Goal: Task Accomplishment & Management: Use online tool/utility

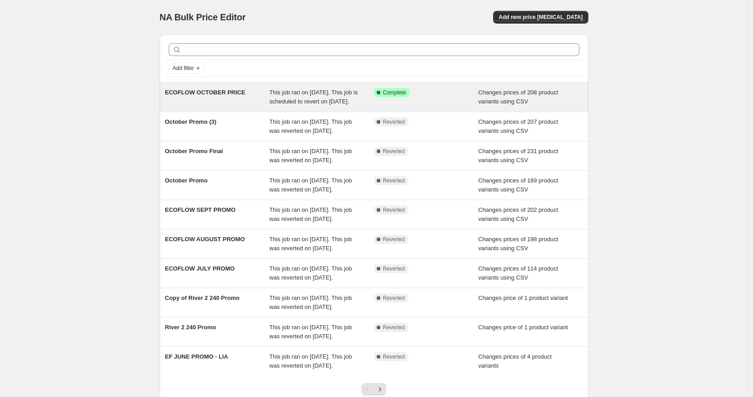
click at [408, 102] on div "Success Complete Complete" at bounding box center [426, 97] width 105 height 18
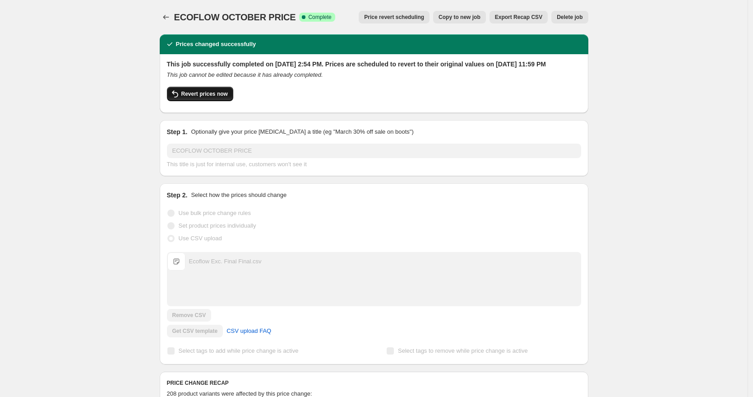
click at [188, 98] on span "Revert prices now" at bounding box center [204, 93] width 46 height 7
checkbox input "false"
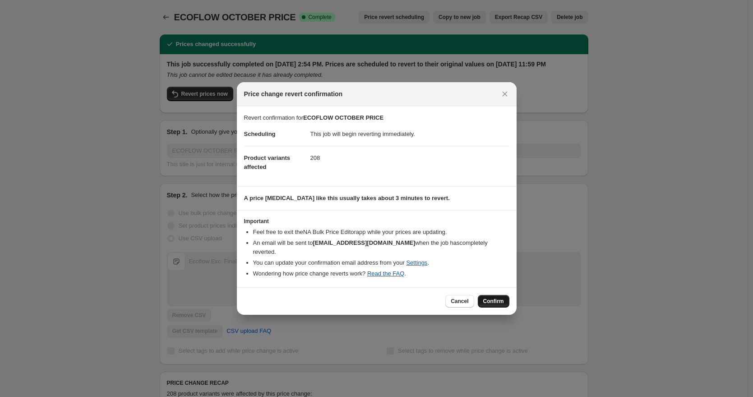
click at [497, 300] on span "Confirm" at bounding box center [493, 300] width 21 height 7
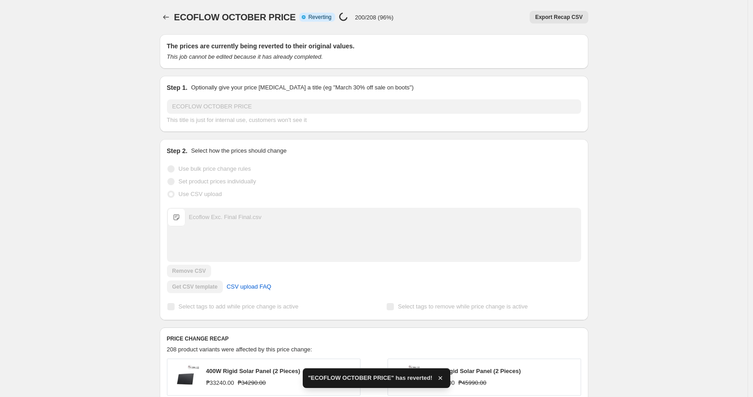
checkbox input "true"
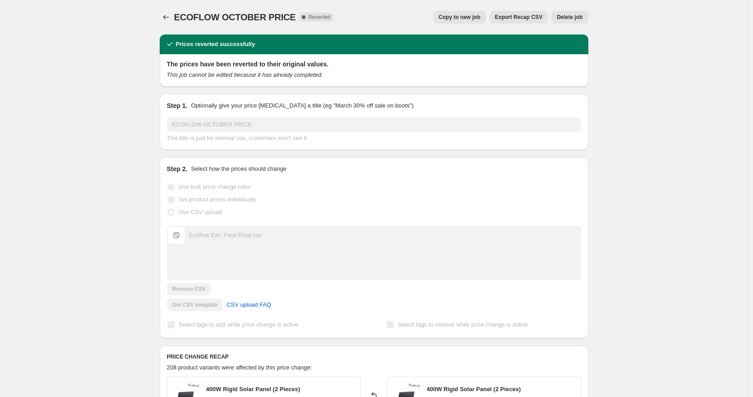
click at [178, 236] on span "Ecoflow Exc. Final Final.csv" at bounding box center [176, 235] width 18 height 18
drag, startPoint x: 190, startPoint y: 236, endPoint x: 256, endPoint y: 235, distance: 65.5
click at [256, 235] on div "Ecoflow Exc. Final Final.csv Ecoflow Exc. Final Final.csv" at bounding box center [373, 235] width 413 height 18
copy div "Ecoflow Exc. Final Final"
click at [164, 17] on icon "Price change jobs" at bounding box center [166, 17] width 9 height 9
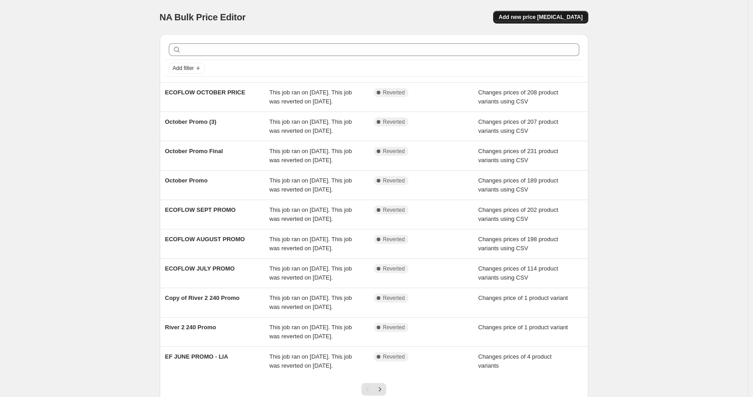
click at [567, 17] on span "Add new price [MEDICAL_DATA]" at bounding box center [541, 17] width 84 height 7
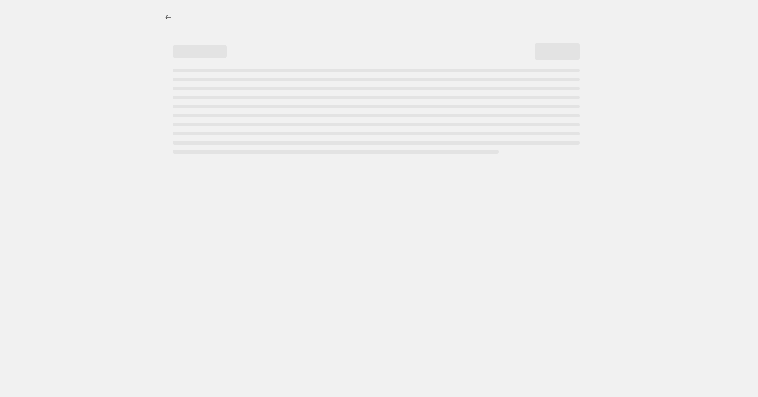
select select "percentage"
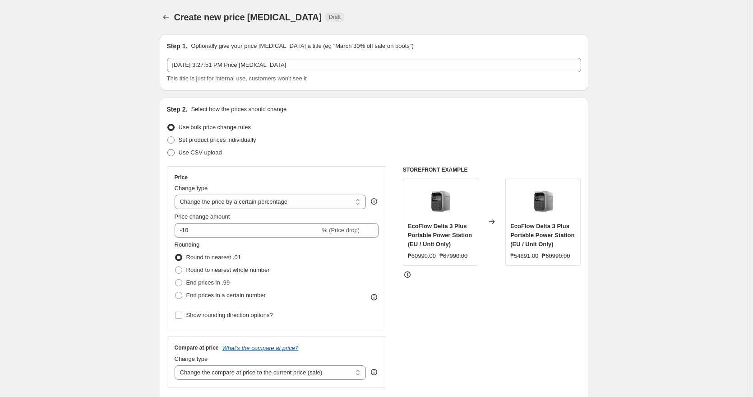
click at [219, 150] on span "Use CSV upload" at bounding box center [200, 152] width 43 height 7
click at [168, 149] on input "Use CSV upload" at bounding box center [167, 149] width 0 height 0
radio input "true"
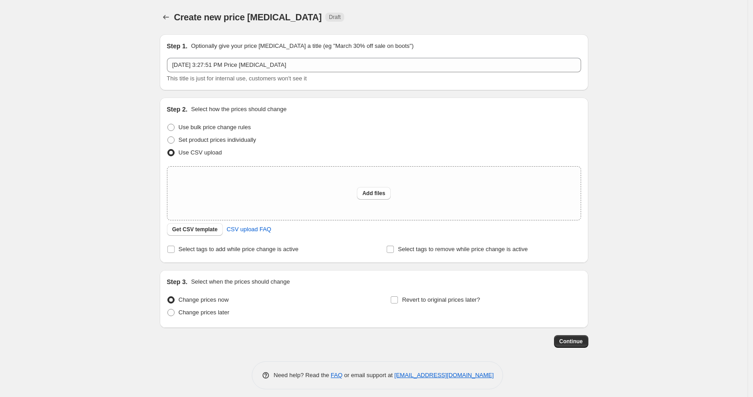
scroll to position [6, 0]
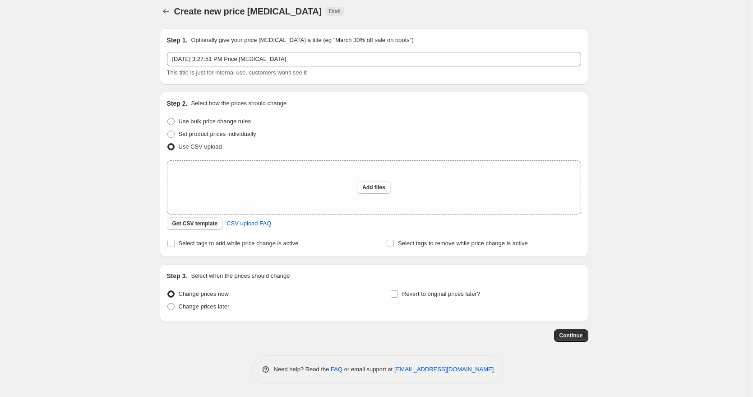
click at [200, 223] on span "Get CSV template" at bounding box center [195, 223] width 46 height 7
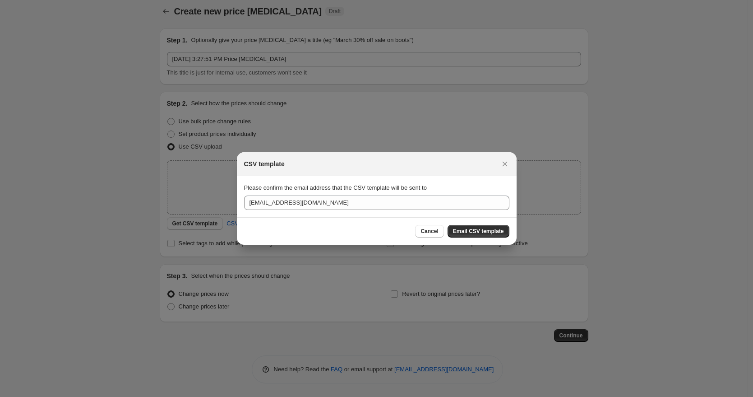
click at [493, 233] on span "Email CSV template" at bounding box center [478, 231] width 51 height 7
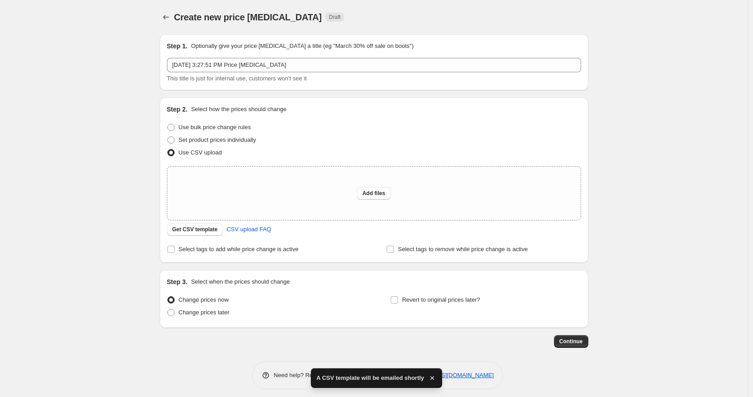
scroll to position [6, 0]
